Goal: Share content: Share content

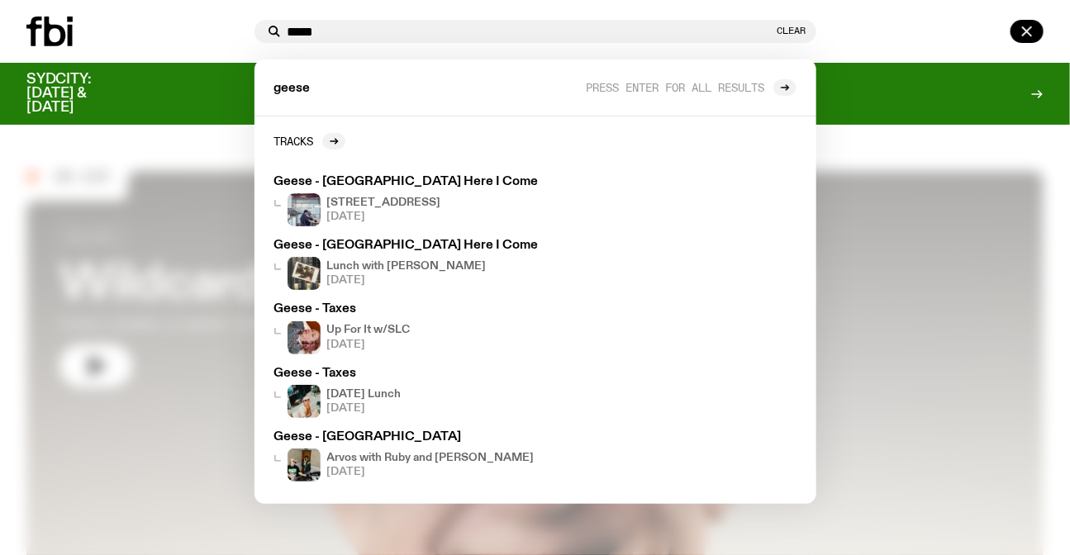
type input "*****"
click at [945, 144] on div at bounding box center [535, 277] width 1070 height 555
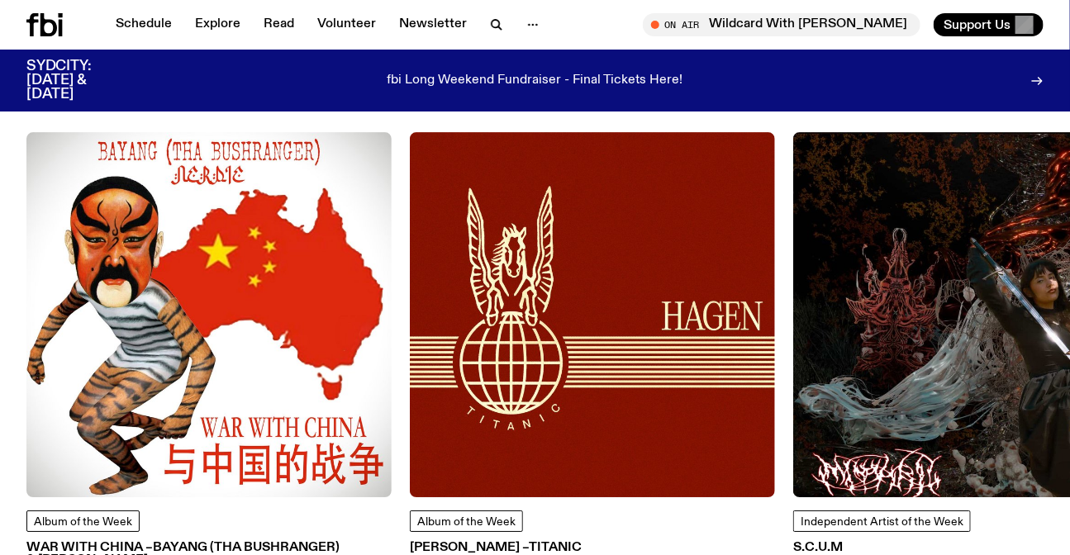
scroll to position [1940, 0]
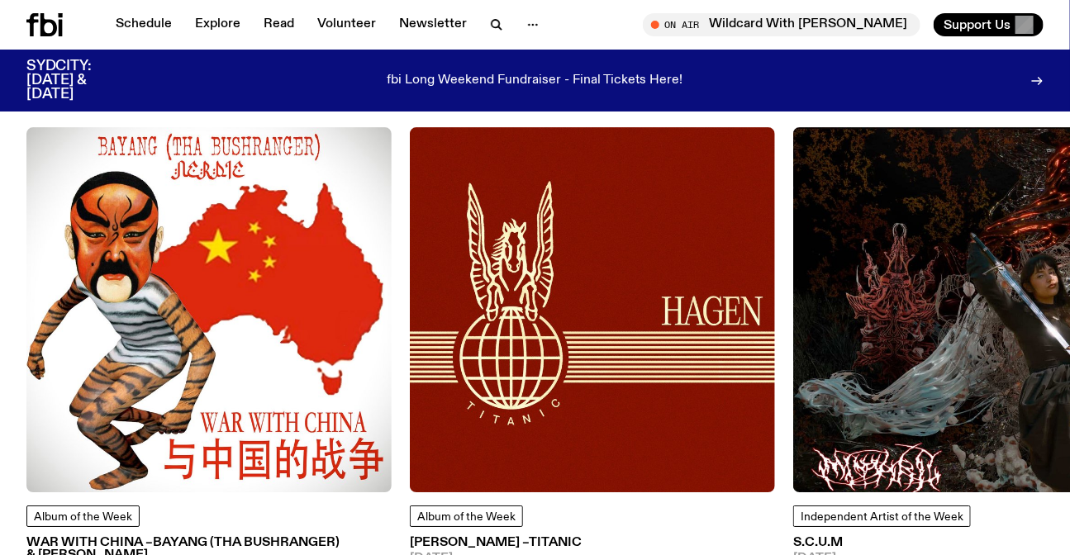
click at [260, 281] on img at bounding box center [208, 309] width 365 height 365
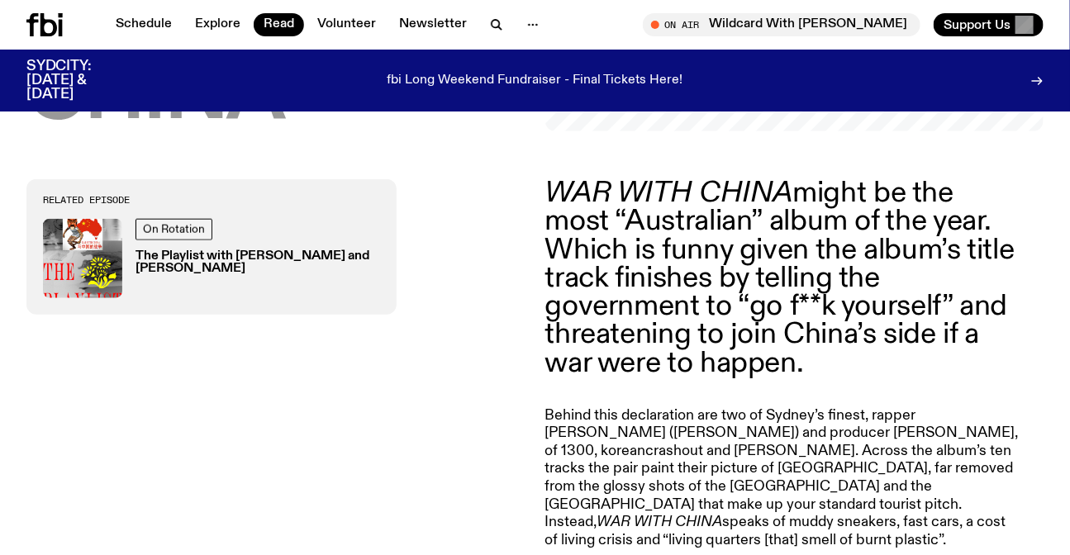
click at [715, 243] on p "WAR WITH CHINA might be the most “Australian” album of the year. Which is funny…" at bounding box center [783, 278] width 476 height 198
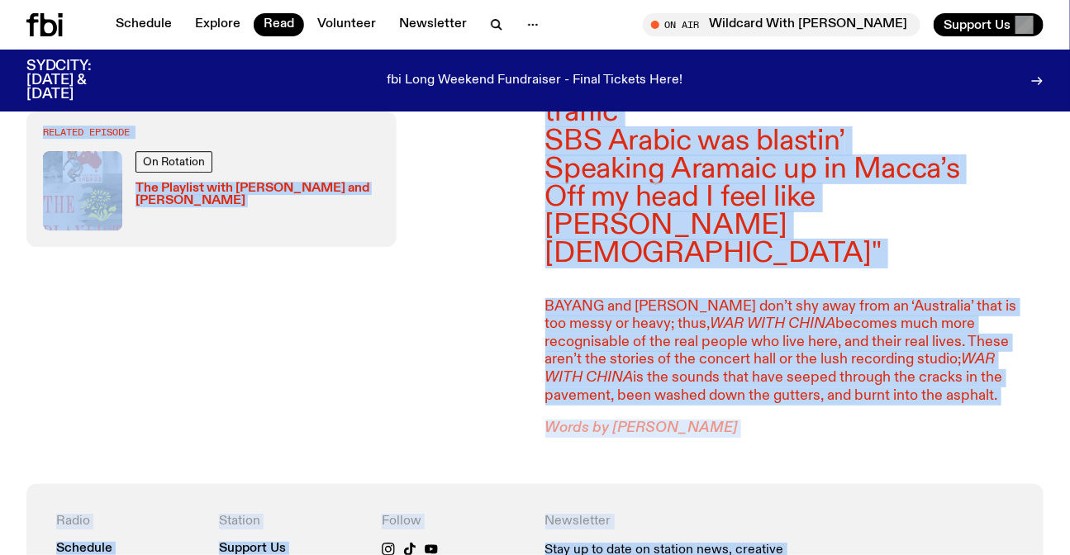
scroll to position [1835, 0]
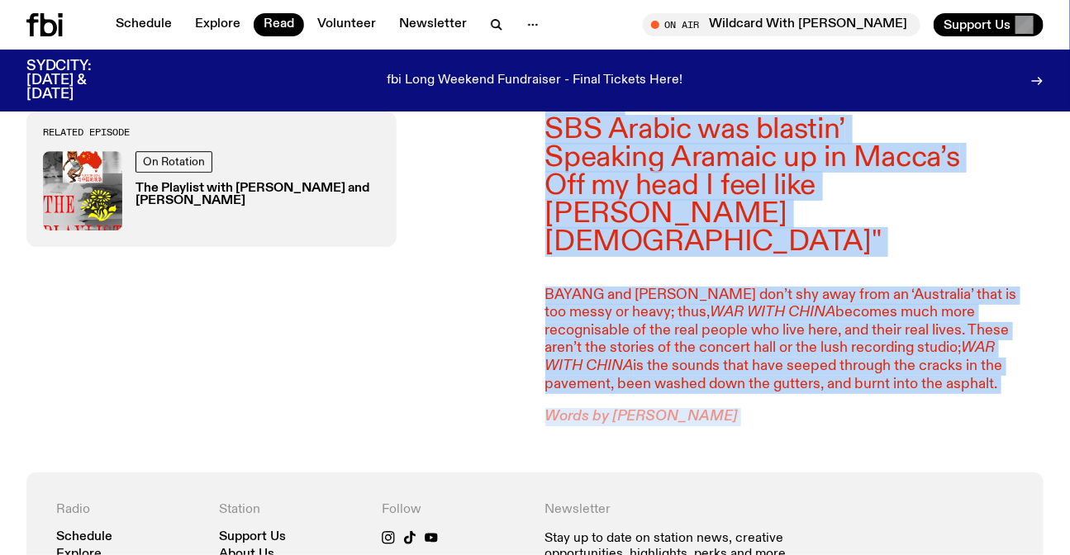
drag, startPoint x: 715, startPoint y: 243, endPoint x: 705, endPoint y: 306, distance: 63.6
copy div "WAR WITH CHINA might be the most “Australian” album of the year. Which is funny…"
